Goal: Browse casually: Explore the website without a specific task or goal

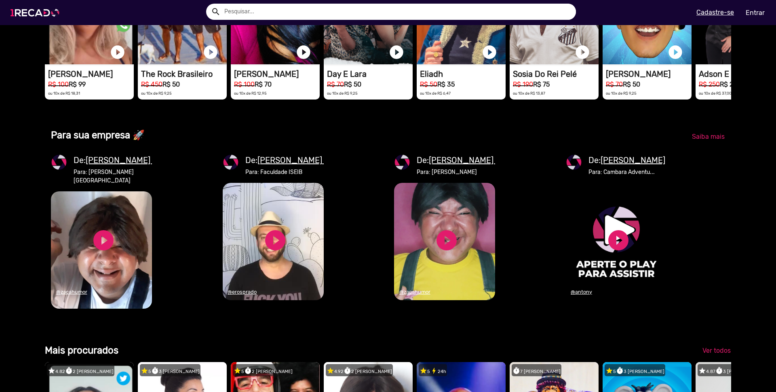
scroll to position [0, 769]
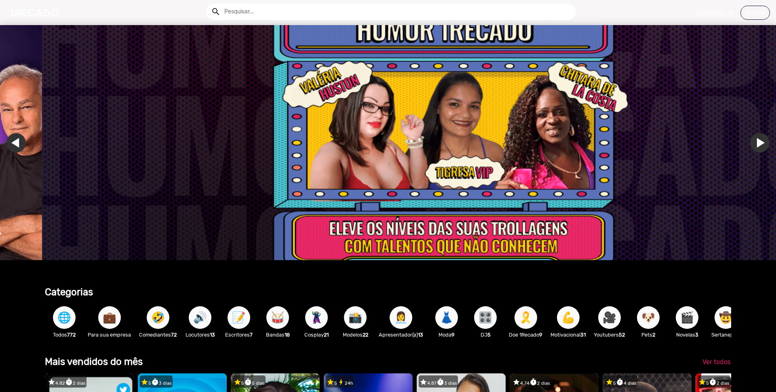
scroll to position [0, 2307]
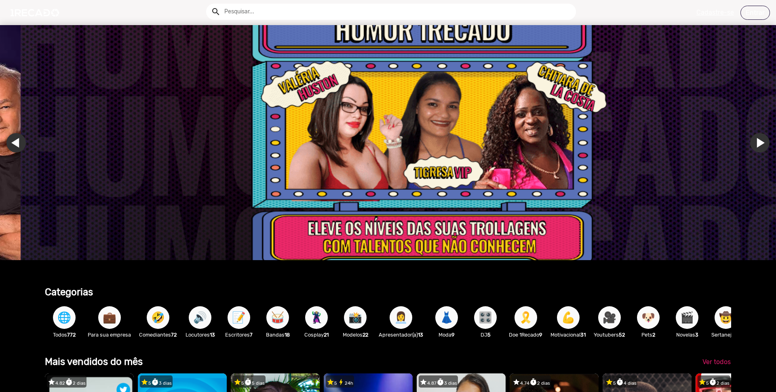
click at [27, 140] on link "Ir para o slide anterior" at bounding box center [36, 142] width 19 height 19
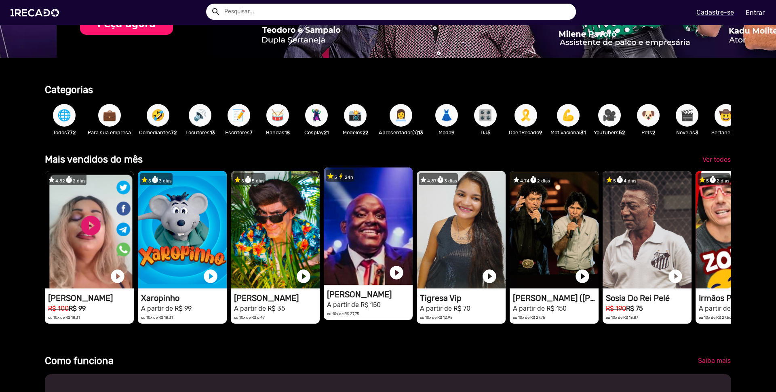
scroll to position [0, 1538]
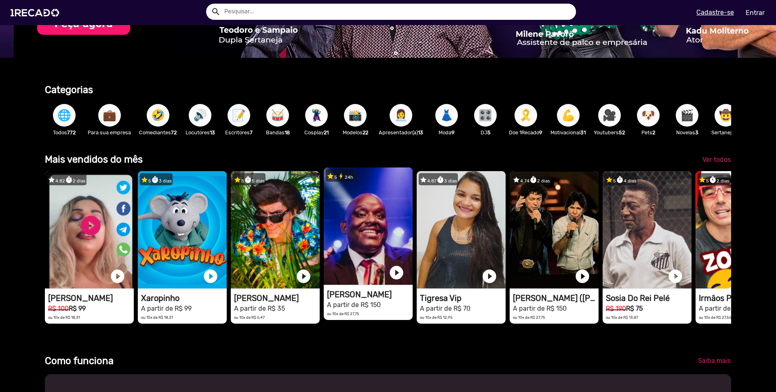
drag, startPoint x: 384, startPoint y: 301, endPoint x: 350, endPoint y: 304, distance: 34.1
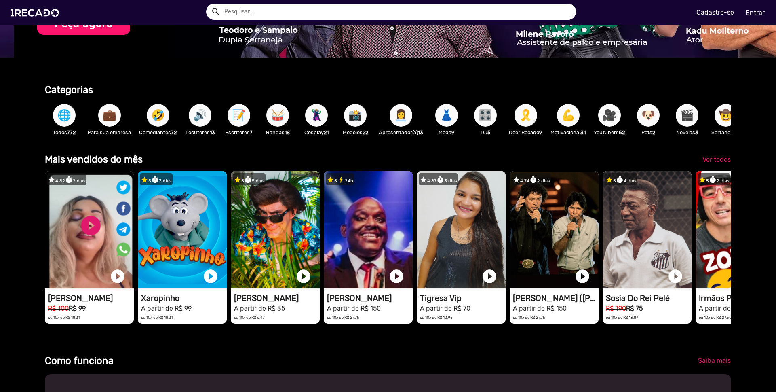
drag, startPoint x: 350, startPoint y: 304, endPoint x: 322, endPoint y: 270, distance: 44.4
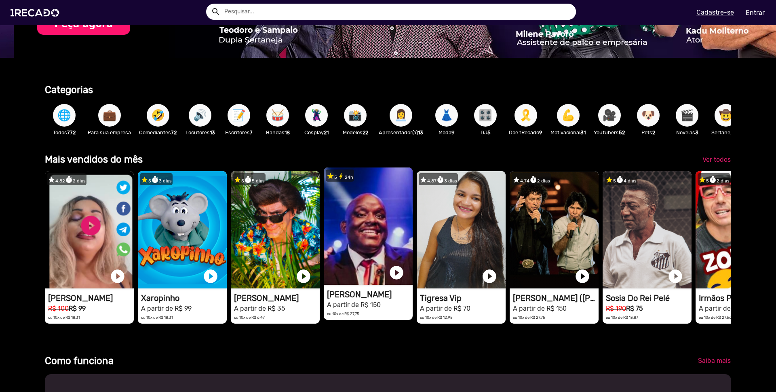
click at [134, 274] on video "1RECADO vídeos dedicados para fãs e empresas" at bounding box center [89, 229] width 89 height 117
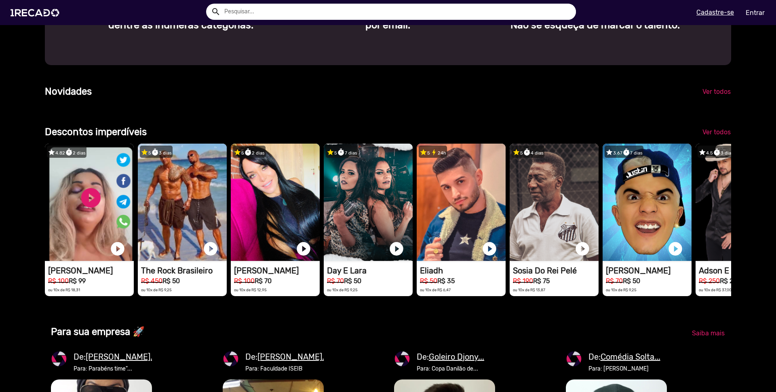
scroll to position [0, 769]
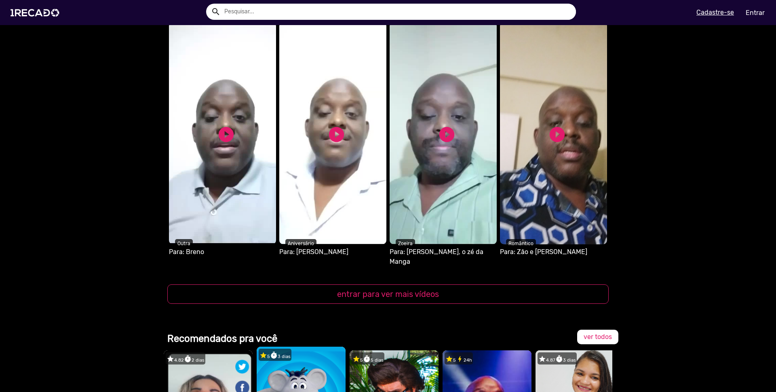
scroll to position [727, 0]
